Goal: Information Seeking & Learning: Learn about a topic

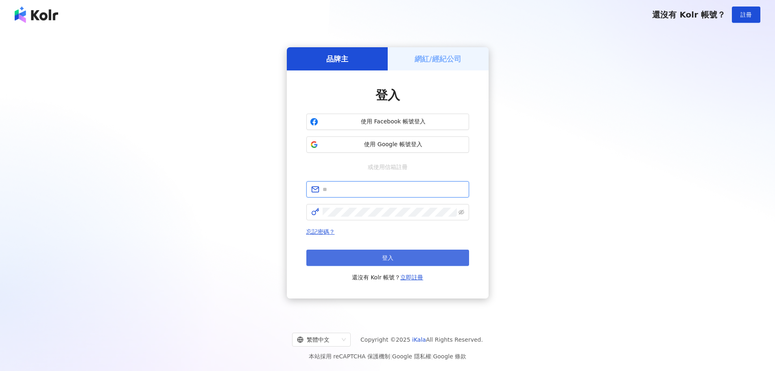
type input "**********"
click at [394, 250] on button "登入" at bounding box center [387, 257] width 163 height 16
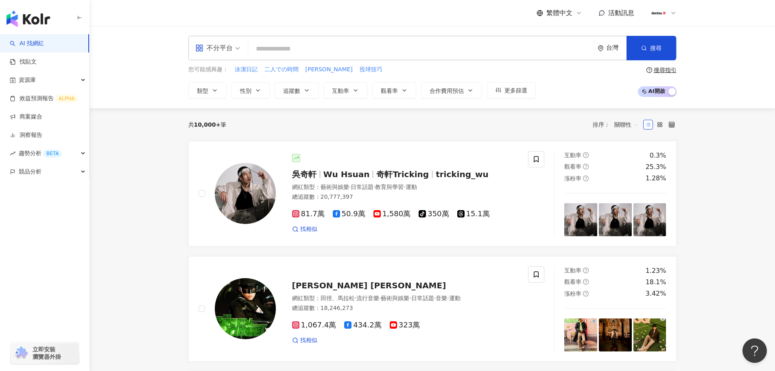
click at [307, 50] on input "search" at bounding box center [420, 48] width 339 height 15
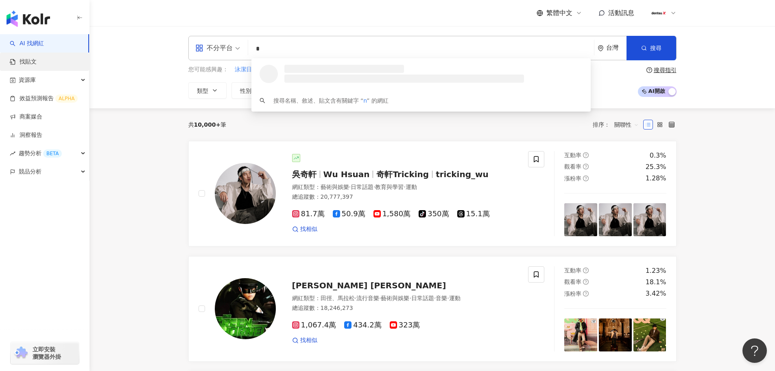
type input "*"
click at [27, 62] on link "找貼文" at bounding box center [23, 62] width 27 height 8
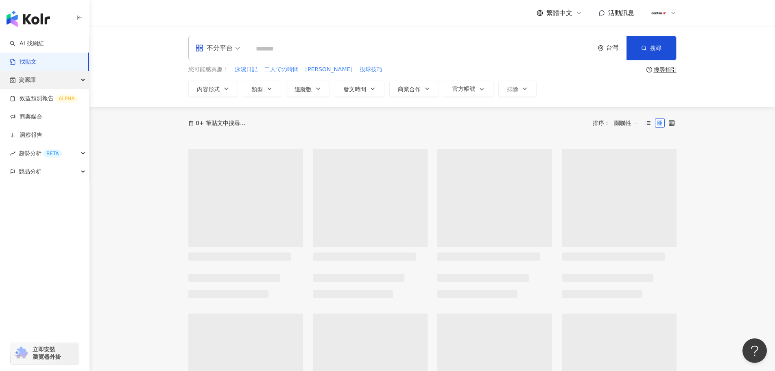
click at [30, 81] on span "資源庫" at bounding box center [27, 80] width 17 height 18
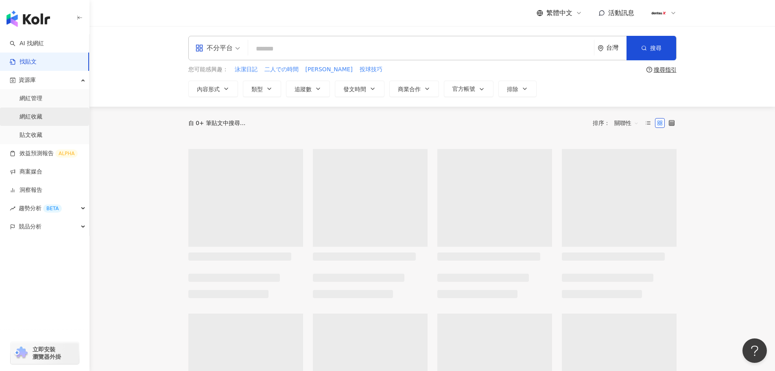
click at [28, 114] on link "網紅收藏" at bounding box center [31, 117] width 23 height 8
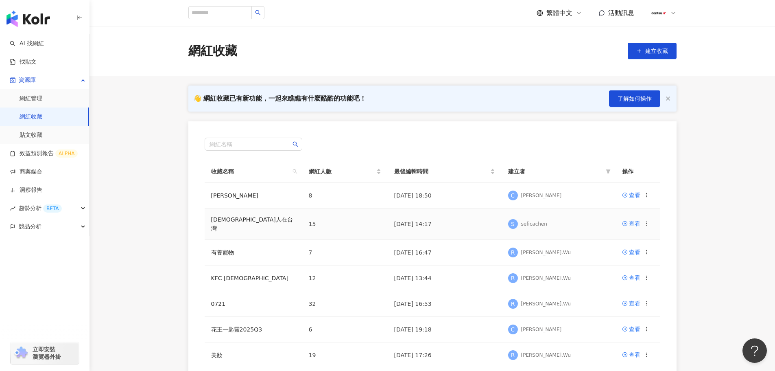
click at [222, 225] on td "日本人在台灣" at bounding box center [254, 223] width 98 height 31
click at [223, 223] on link "日本人在台灣" at bounding box center [252, 223] width 82 height 15
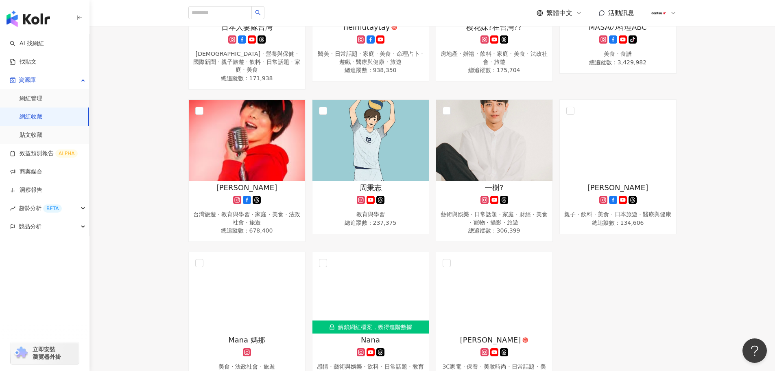
scroll to position [366, 0]
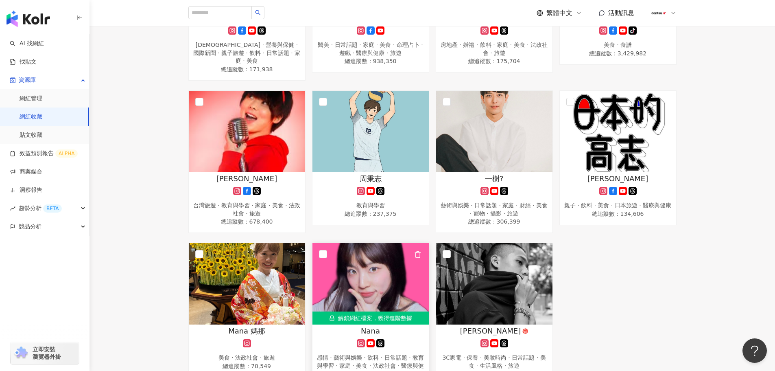
click at [377, 253] on img at bounding box center [371, 283] width 116 height 81
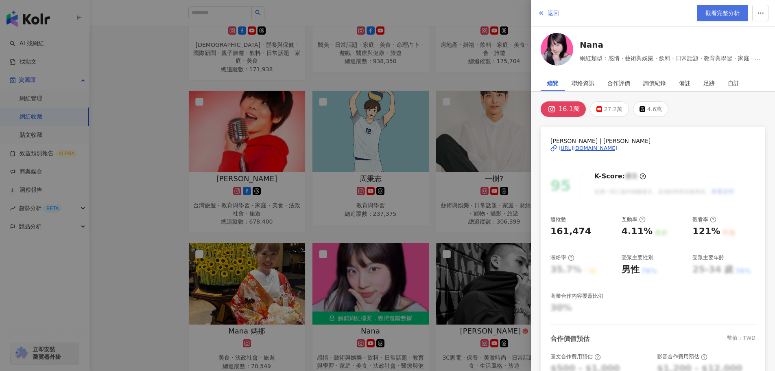
click at [717, 15] on span "觀看完整分析" at bounding box center [723, 13] width 34 height 7
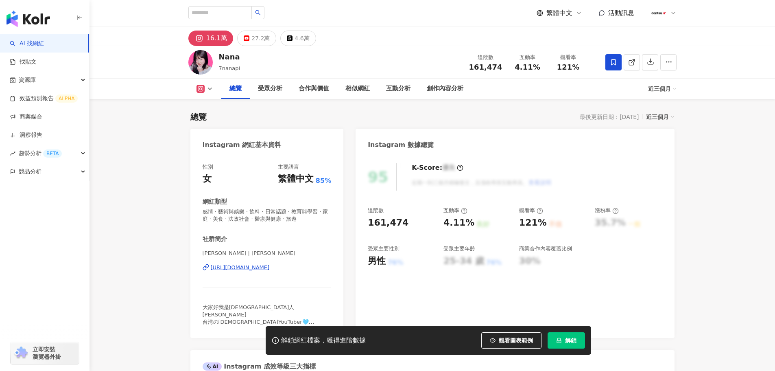
click at [557, 346] on button "解鎖" at bounding box center [566, 340] width 37 height 16
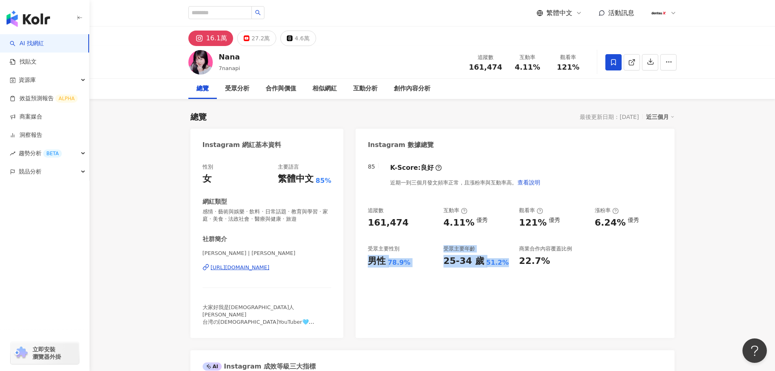
drag, startPoint x: 365, startPoint y: 262, endPoint x: 505, endPoint y: 267, distance: 140.5
click at [505, 267] on div "85 K-Score : 良好 近期一到三個月發文頻率正常，且漲粉率與互動率高。 查看說明 追蹤數 161,474 互動率 4.11% 優秀 觀看率 121%…" at bounding box center [515, 246] width 319 height 183
copy div "男性 78.9% 受眾主要年齡 25-34 歲 51.2%"
click at [212, 10] on input "search" at bounding box center [219, 12] width 63 height 13
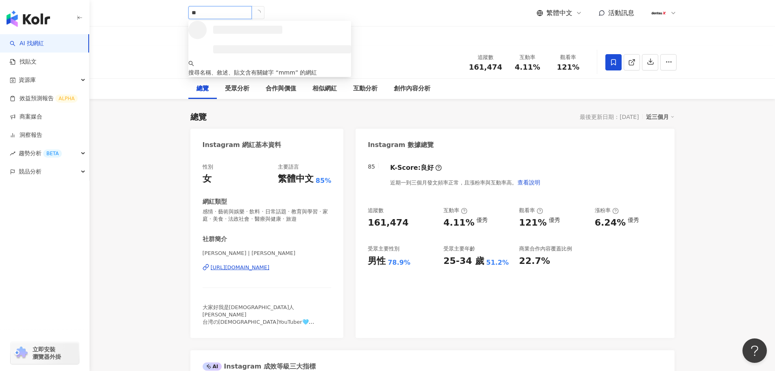
type input "*"
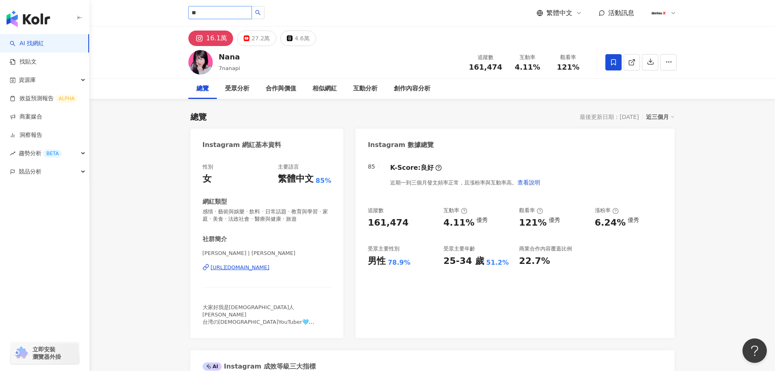
type input "**"
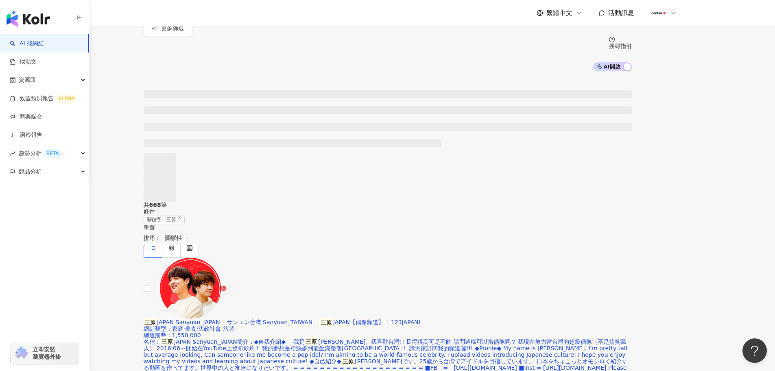
scroll to position [122, 0]
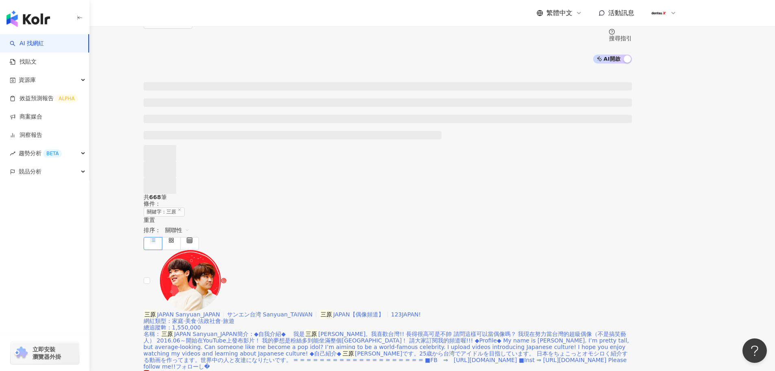
click at [313, 311] on span "サンエン台湾 Sanyuan_TAIWAN" at bounding box center [270, 314] width 86 height 7
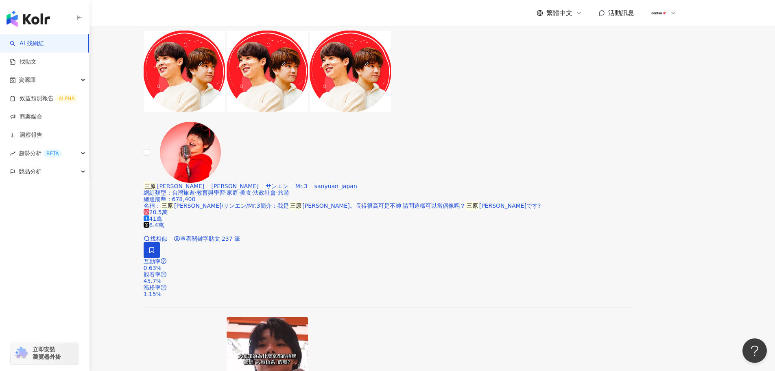
scroll to position [610, 0]
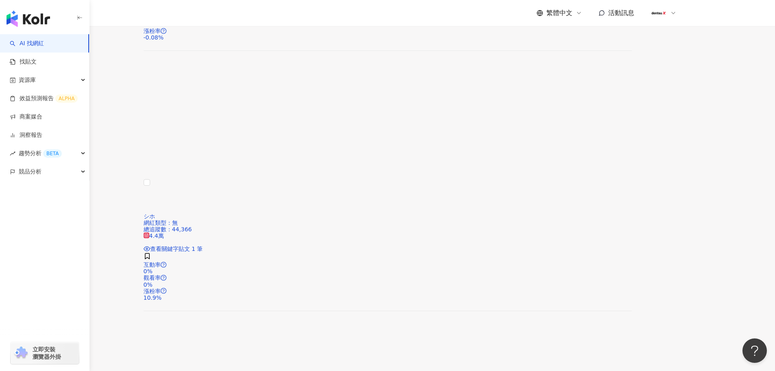
scroll to position [920, 0]
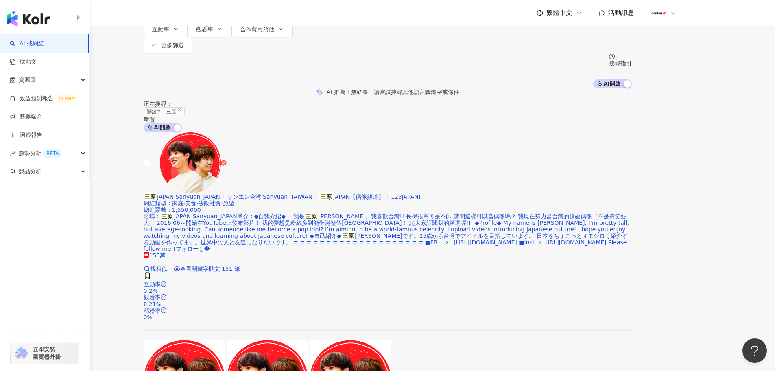
scroll to position [0, 0]
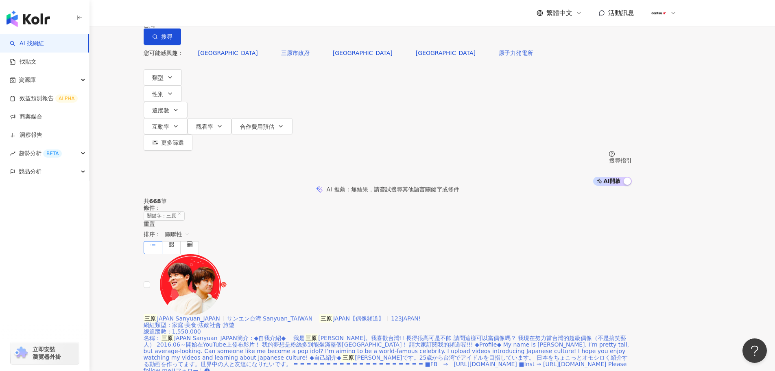
click at [333, 314] on mark "三原" at bounding box center [326, 318] width 14 height 9
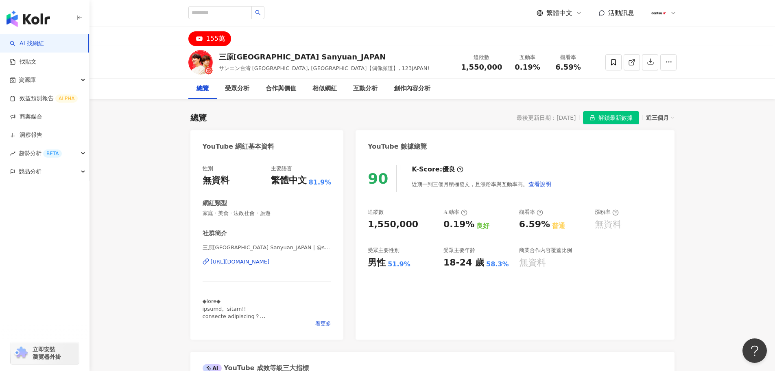
click at [601, 121] on span "解鎖最新數據" at bounding box center [616, 117] width 34 height 13
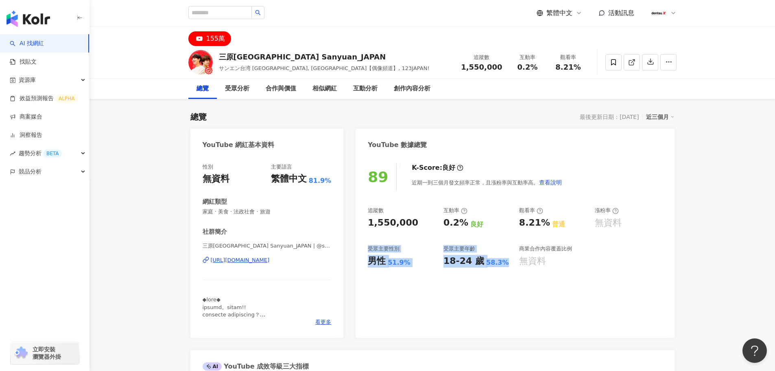
drag, startPoint x: 367, startPoint y: 248, endPoint x: 506, endPoint y: 269, distance: 140.4
click at [506, 269] on div "89 K-Score : 良好 近期一到三個月發文頻率正常，且漲粉率與互動率高。 查看說明 追蹤數 1,550,000 互動率 0.2% 良好 觀看率 8.2…" at bounding box center [515, 246] width 319 height 183
copy div "受眾主要性別 男性 51.9% 受眾主要年齡 18-24 歲 58.3%"
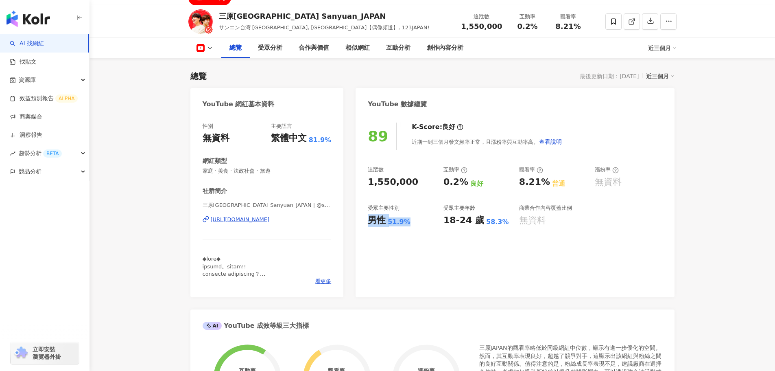
drag, startPoint x: 400, startPoint y: 221, endPoint x: 409, endPoint y: 222, distance: 8.6
click at [409, 222] on div "89 K-Score : 良好 近期一到三個月發文頻率正常，且漲粉率與互動率高。 查看說明 追蹤數 1,550,000 互動率 0.2% 良好 觀看率 8.2…" at bounding box center [515, 205] width 319 height 183
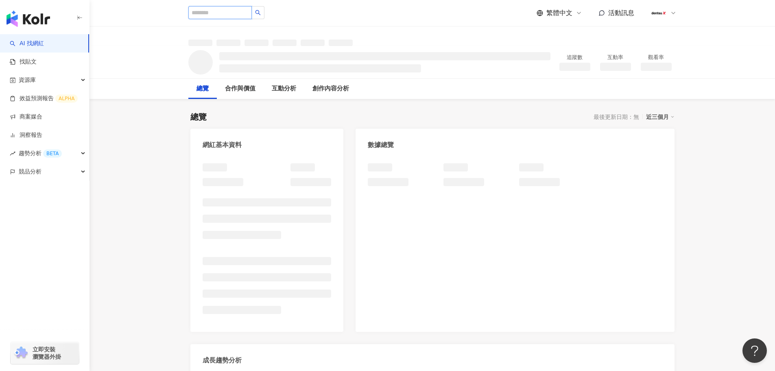
click at [205, 15] on input "search" at bounding box center [219, 12] width 63 height 13
type input "*"
type input "****"
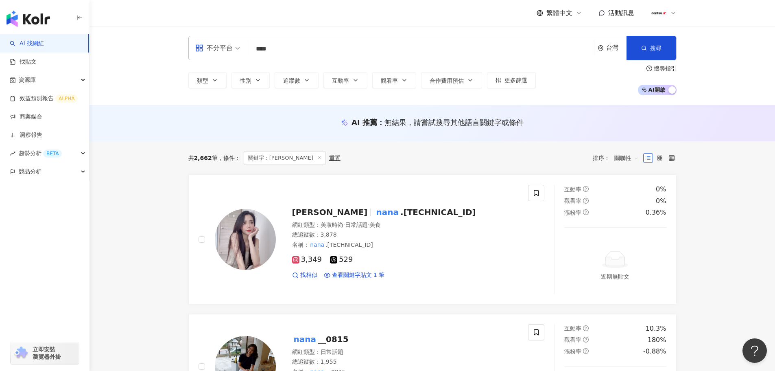
drag, startPoint x: 300, startPoint y: 52, endPoint x: 146, endPoint y: 42, distance: 153.7
click at [146, 42] on div "不分平台 **** 台灣 搜尋 bf0cf472-c8cd-404a-8034-3e19fb6ebcfd Jin Nana1314 3,945 追蹤者 nan…" at bounding box center [433, 65] width 686 height 79
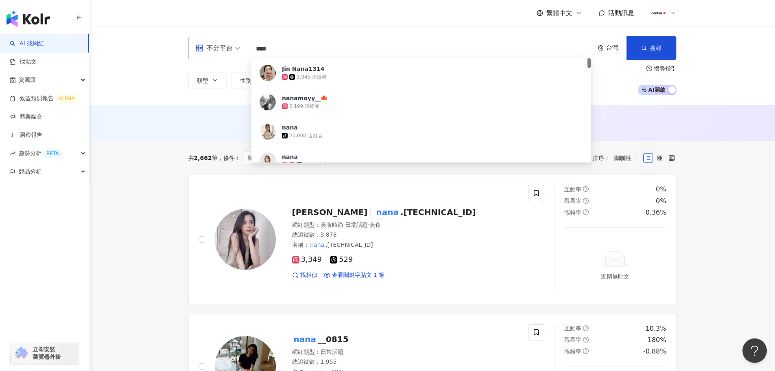
paste input "*"
type input "*****"
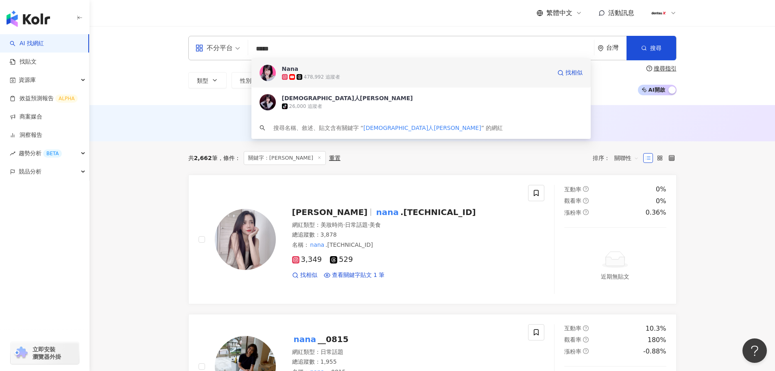
click at [347, 72] on span "Nana" at bounding box center [416, 69] width 269 height 8
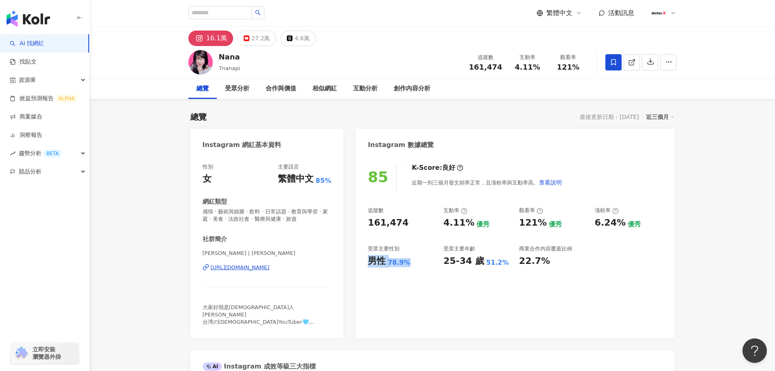
drag, startPoint x: 370, startPoint y: 262, endPoint x: 409, endPoint y: 264, distance: 39.1
click at [409, 264] on div "男性 78.9%" at bounding box center [402, 261] width 68 height 13
copy div "男性 78.9%"
drag, startPoint x: 427, startPoint y: 304, endPoint x: 448, endPoint y: 267, distance: 41.9
click at [427, 304] on div "85 K-Score : 良好 近期一到三個月發文頻率正常，且漲粉率與互動率高。 查看說明 追蹤數 161,474 互動率 4.11% 優秀 觀看率 121%…" at bounding box center [515, 246] width 319 height 183
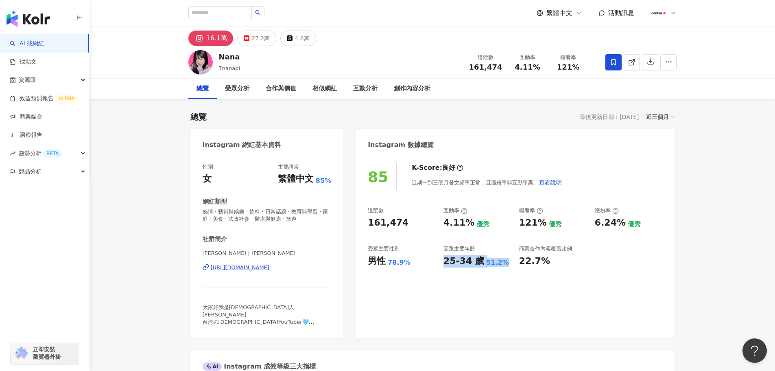
drag, startPoint x: 444, startPoint y: 262, endPoint x: 502, endPoint y: 264, distance: 58.6
click at [502, 264] on div "25-34 歲 51.2%" at bounding box center [478, 261] width 68 height 13
copy div "25-34 歲 51.2%"
click at [262, 43] on div "27.2萬" at bounding box center [260, 38] width 18 height 11
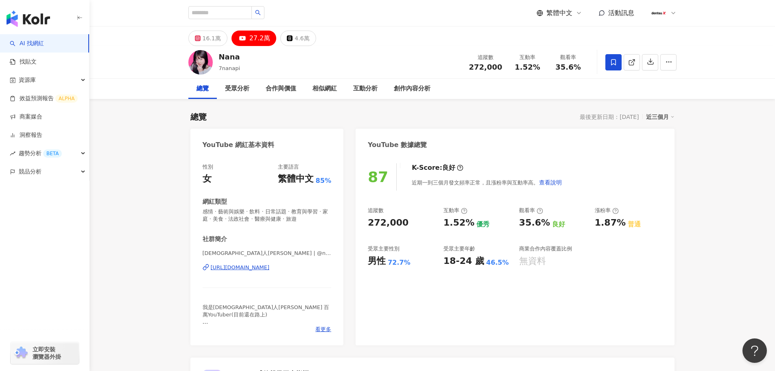
click at [484, 295] on div "87 K-Score : 良好 近期一到三個月發文頻率正常，且漲粉率與互動率高。 查看說明 追蹤數 272,000 互動率 1.52% 優秀 觀看率 35.6…" at bounding box center [515, 250] width 319 height 190
drag, startPoint x: 368, startPoint y: 262, endPoint x: 411, endPoint y: 264, distance: 43.2
click at [411, 264] on div "男性 72.7%" at bounding box center [402, 261] width 68 height 13
copy div "男性 72.7%"
click at [471, 276] on div "87 K-Score : 良好 近期一到三個月發文頻率正常，且漲粉率與互動率高。 查看說明 追蹤數 272,000 互動率 1.52% 優秀 觀看率 35.6…" at bounding box center [515, 250] width 319 height 190
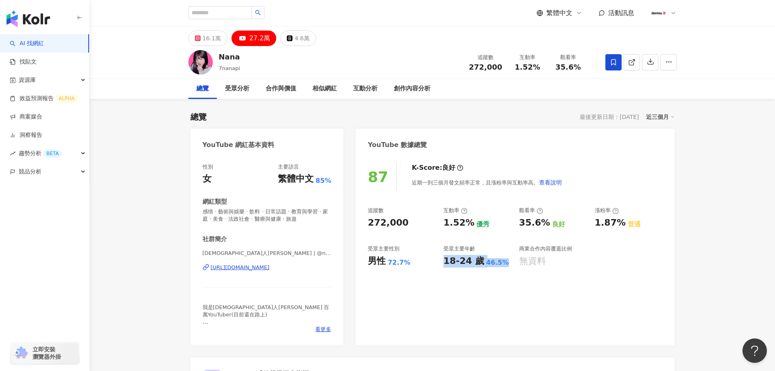
drag, startPoint x: 442, startPoint y: 261, endPoint x: 501, endPoint y: 263, distance: 58.6
click at [501, 263] on div "追蹤數 272,000 互動率 1.52% 優秀 觀看率 35.6% 良好 漲粉率 1.87% 普通 受眾主要性別 男性 72.7% 受眾主要年齡 18-24…" at bounding box center [515, 237] width 294 height 60
copy div "18-24 歲 46.5%"
